Goal: Task Accomplishment & Management: Use online tool/utility

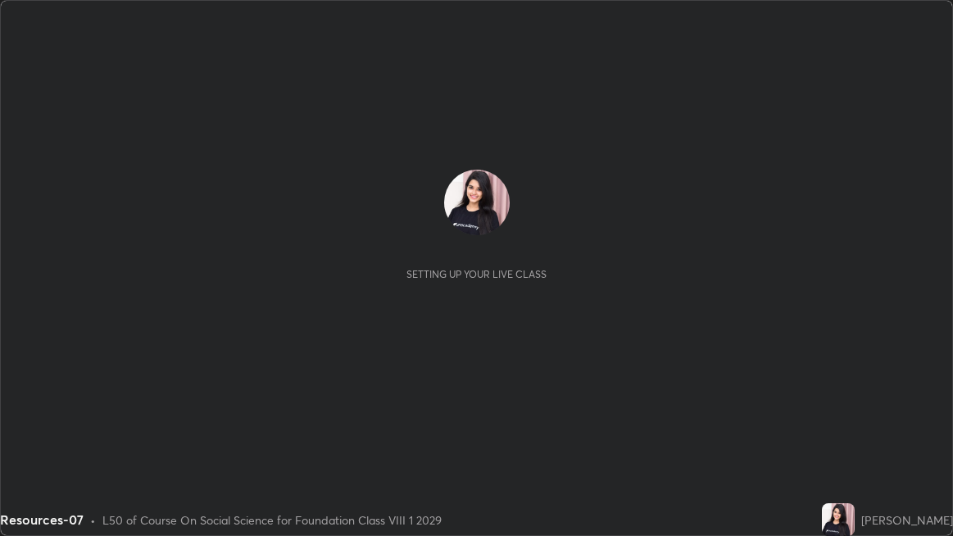
scroll to position [536, 953]
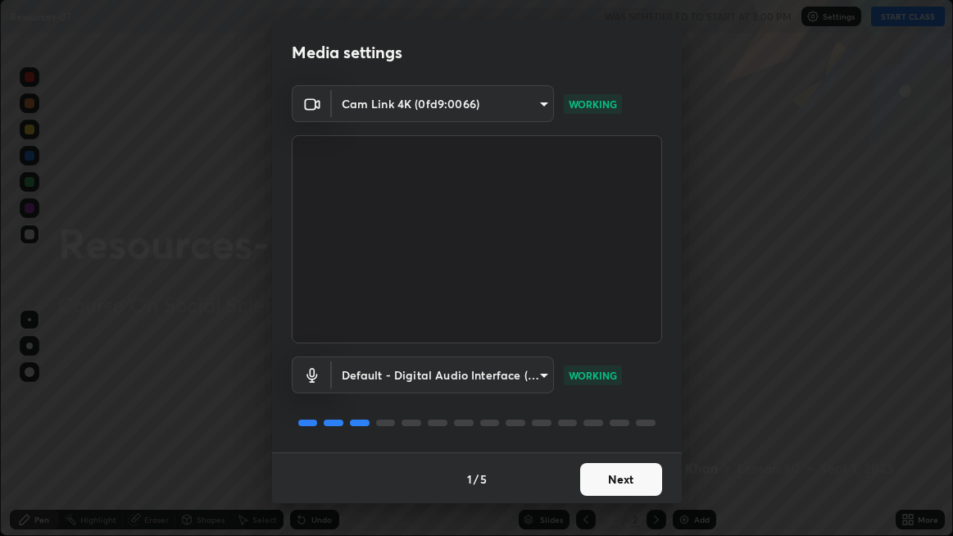
click at [584, 489] on button "Next" at bounding box center [621, 479] width 82 height 33
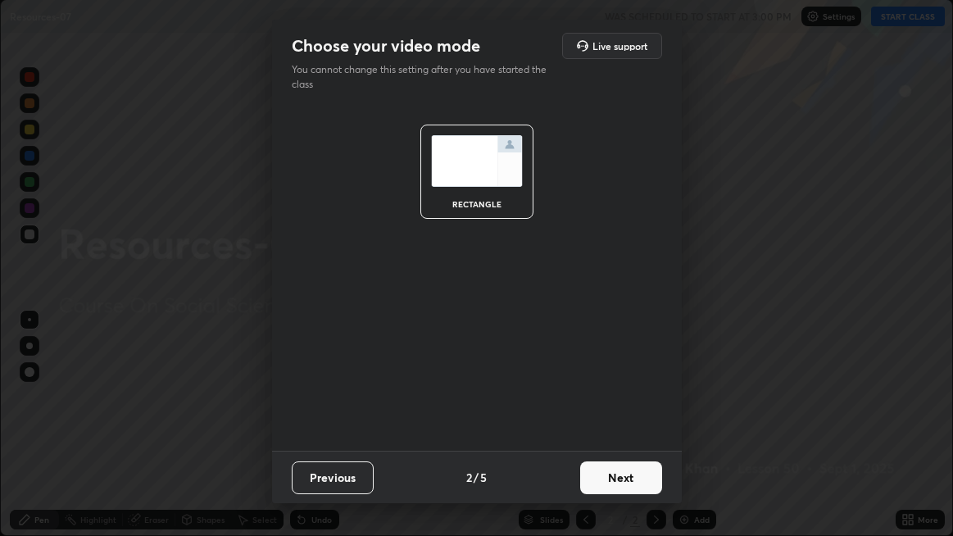
click at [601, 488] on button "Next" at bounding box center [621, 477] width 82 height 33
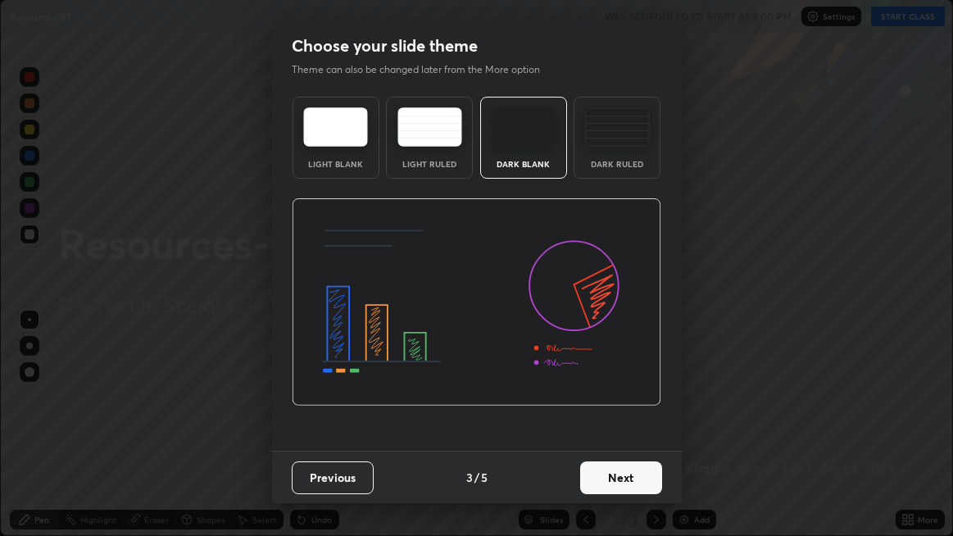
click at [598, 480] on button "Next" at bounding box center [621, 477] width 82 height 33
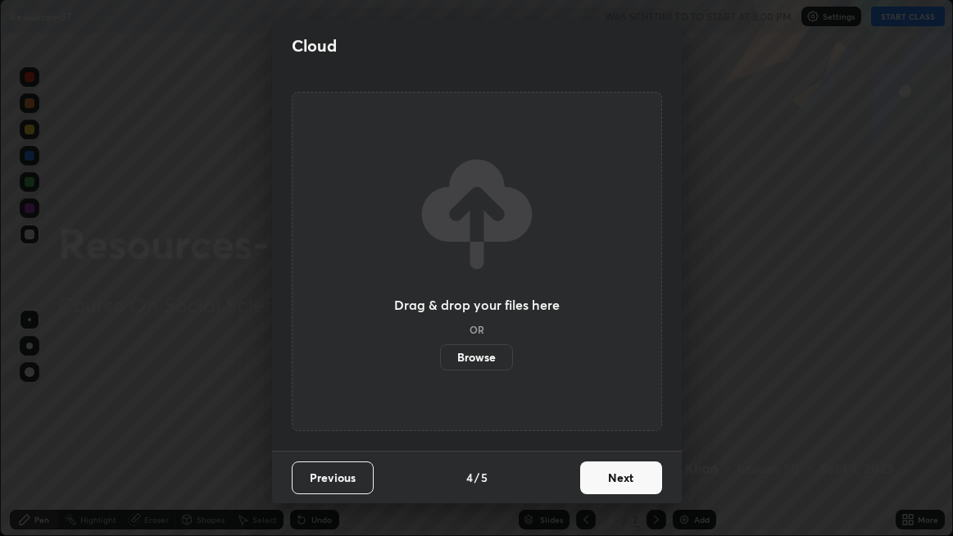
click at [595, 485] on button "Next" at bounding box center [621, 477] width 82 height 33
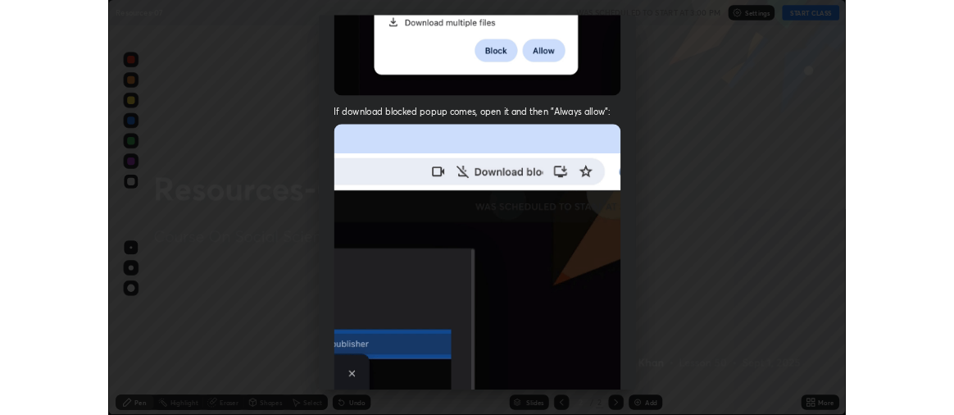
scroll to position [335, 0]
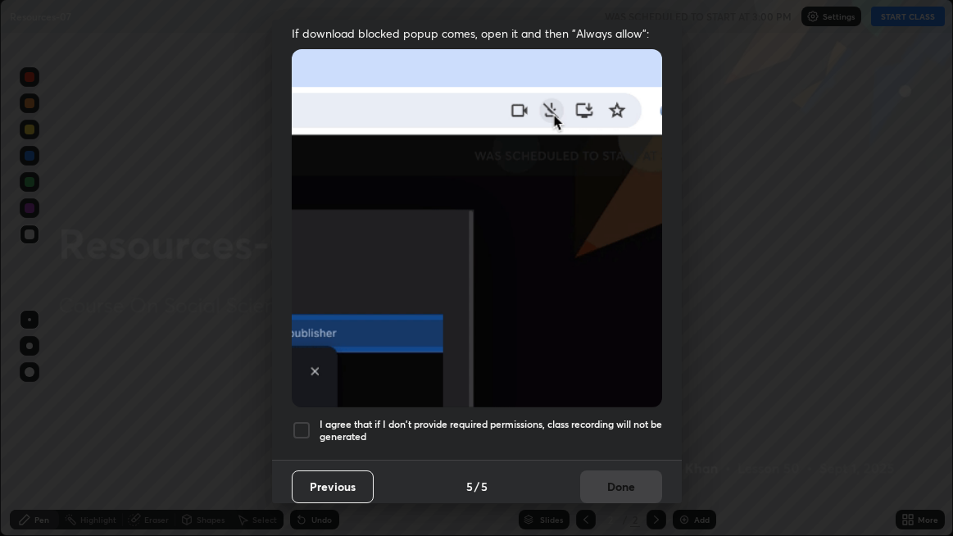
click at [302, 424] on div at bounding box center [302, 430] width 20 height 20
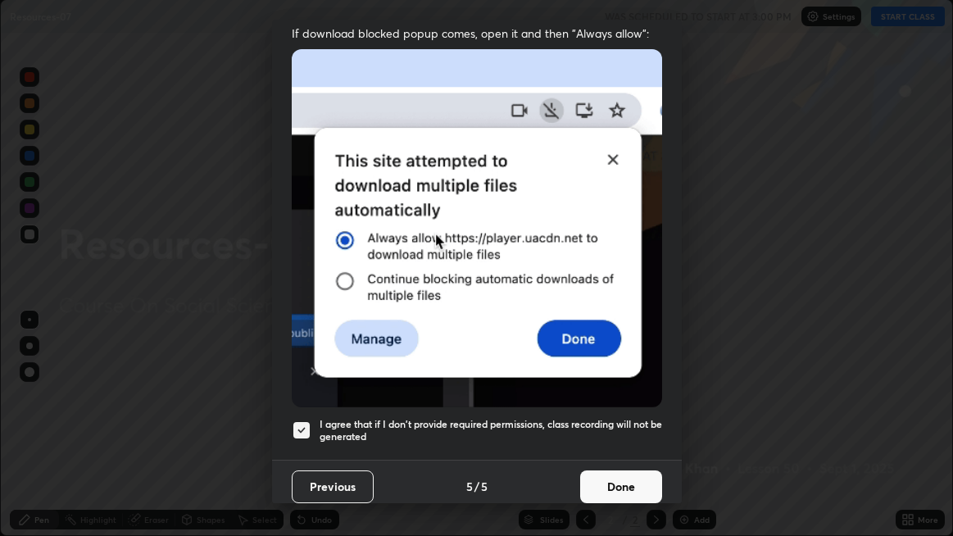
click at [586, 470] on button "Done" at bounding box center [621, 486] width 82 height 33
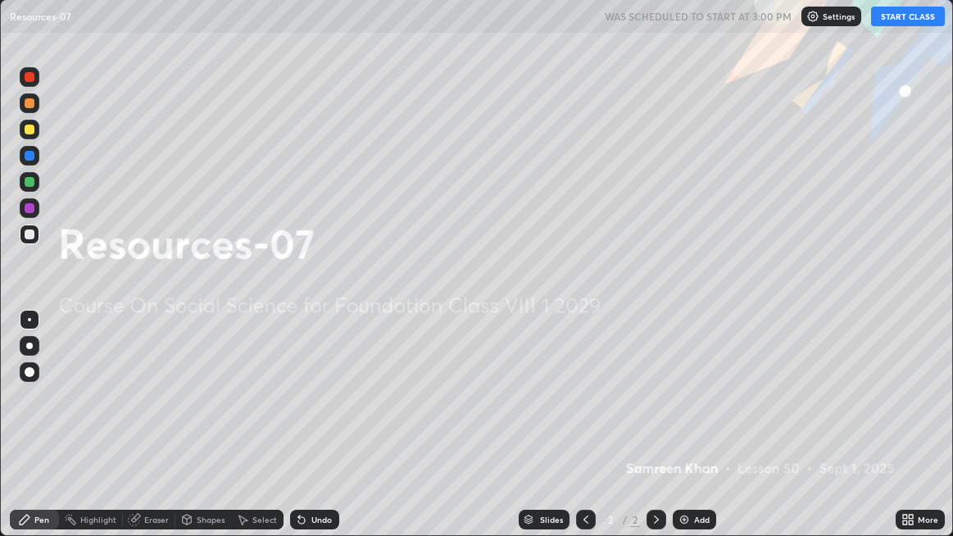
click at [889, 19] on button "START CLASS" at bounding box center [908, 17] width 74 height 20
click at [686, 518] on img at bounding box center [684, 519] width 13 height 13
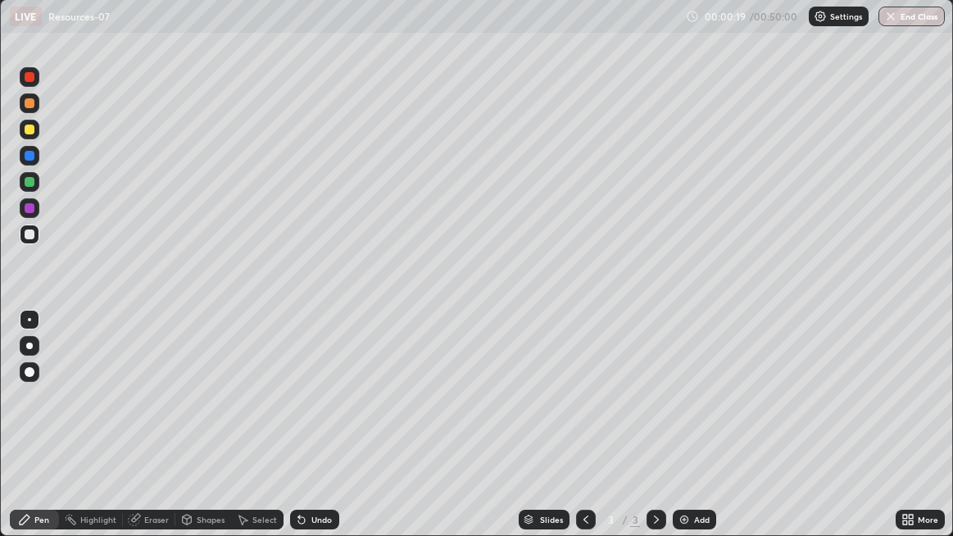
click at [29, 235] on div at bounding box center [30, 234] width 10 height 10
click at [152, 515] on div "Eraser" at bounding box center [156, 519] width 25 height 8
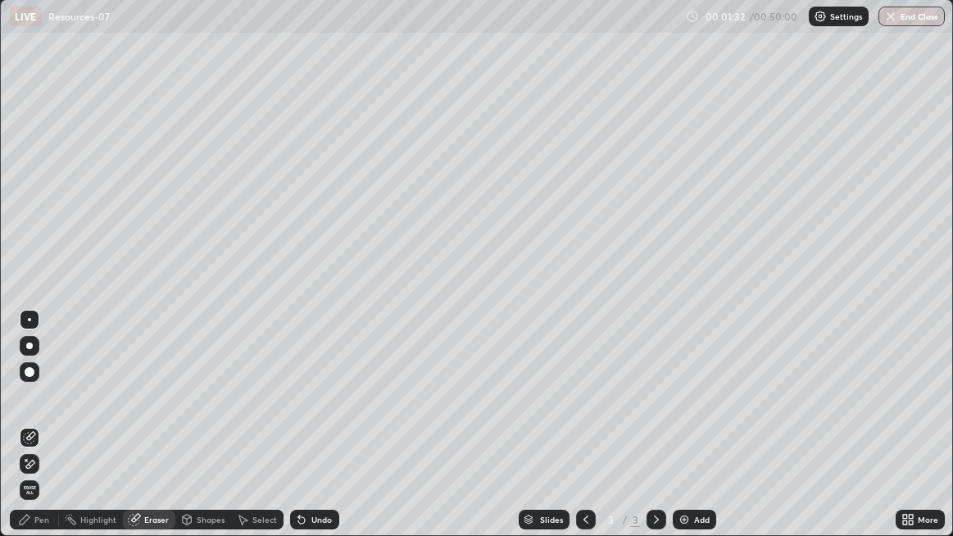
click at [48, 517] on div "Pen" at bounding box center [41, 519] width 15 height 8
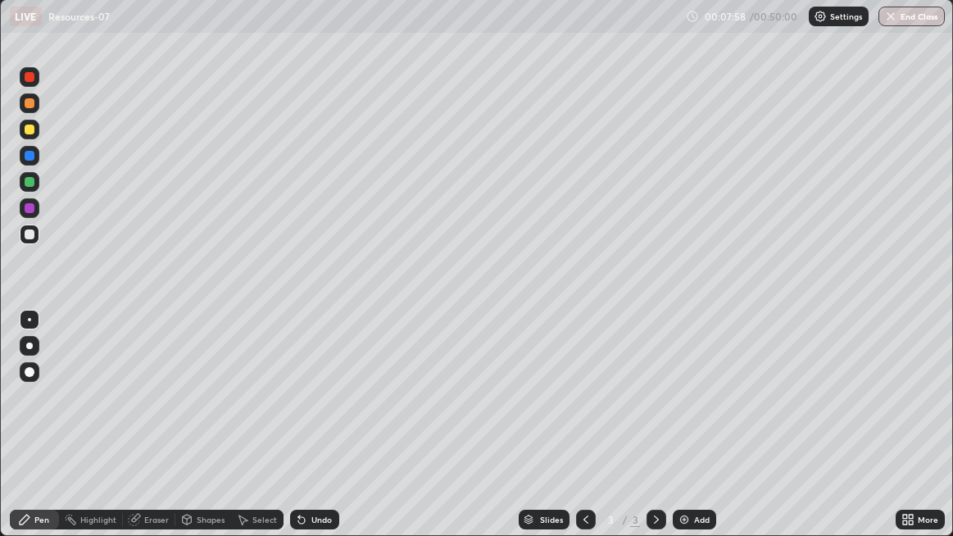
click at [687, 522] on img at bounding box center [684, 519] width 13 height 13
click at [31, 424] on div at bounding box center [29, 404] width 26 height 197
click at [160, 517] on div "Eraser" at bounding box center [156, 519] width 25 height 8
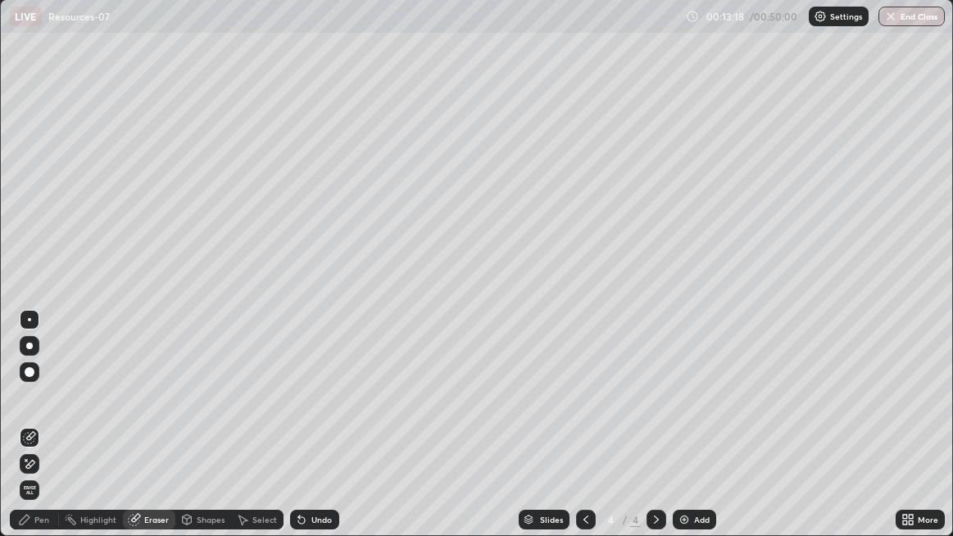
click at [56, 519] on div "Pen" at bounding box center [34, 520] width 49 height 20
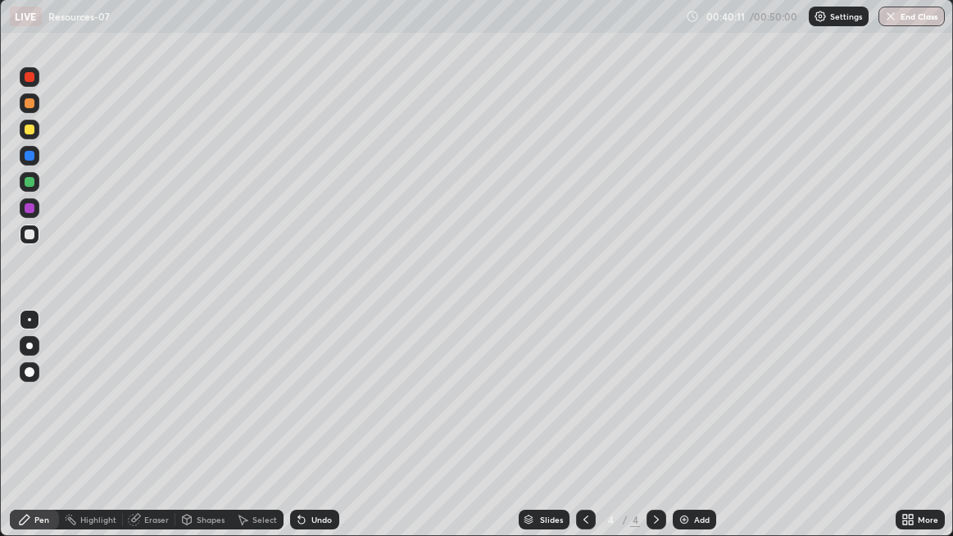
click at [919, 12] on button "End Class" at bounding box center [911, 17] width 66 height 20
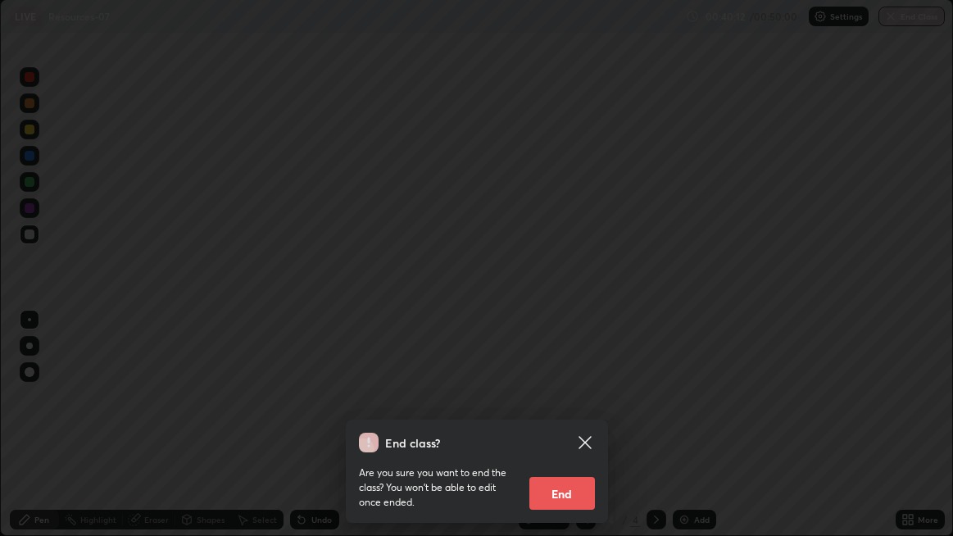
click at [574, 503] on button "End" at bounding box center [562, 493] width 66 height 33
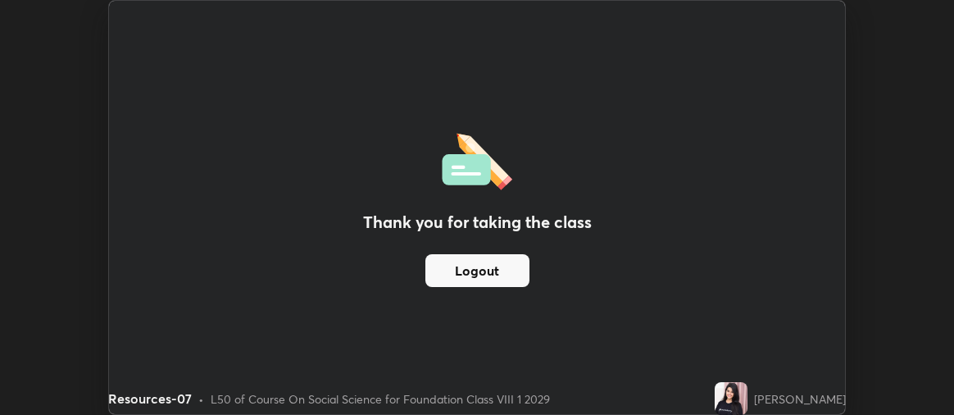
scroll to position [415, 954]
